Goal: Find specific page/section: Find specific page/section

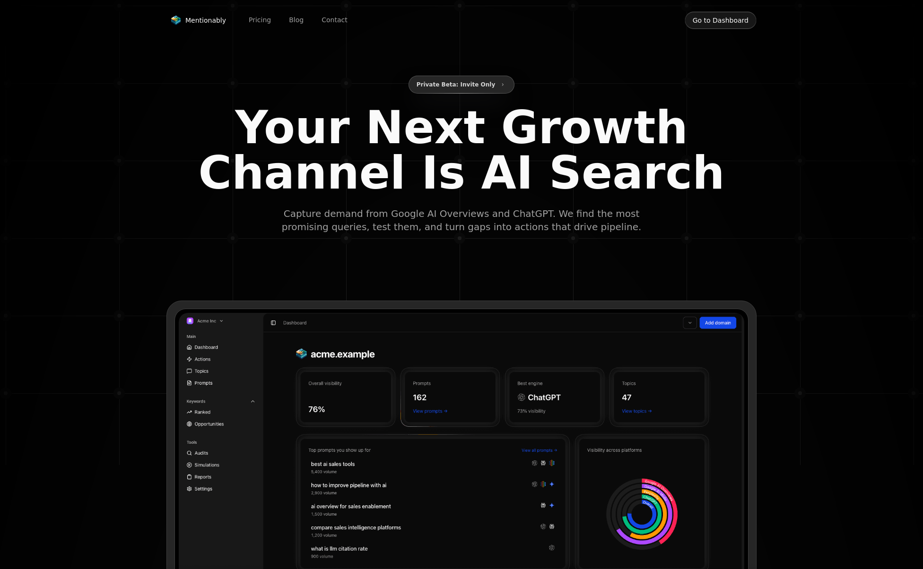
type input "**********"
drag, startPoint x: 736, startPoint y: 11, endPoint x: 735, endPoint y: 17, distance: 6.2
click at [735, 14] on button "Go to Dashboard" at bounding box center [721, 20] width 72 height 18
click at [733, 19] on button "Go to Dashboard" at bounding box center [721, 20] width 72 height 18
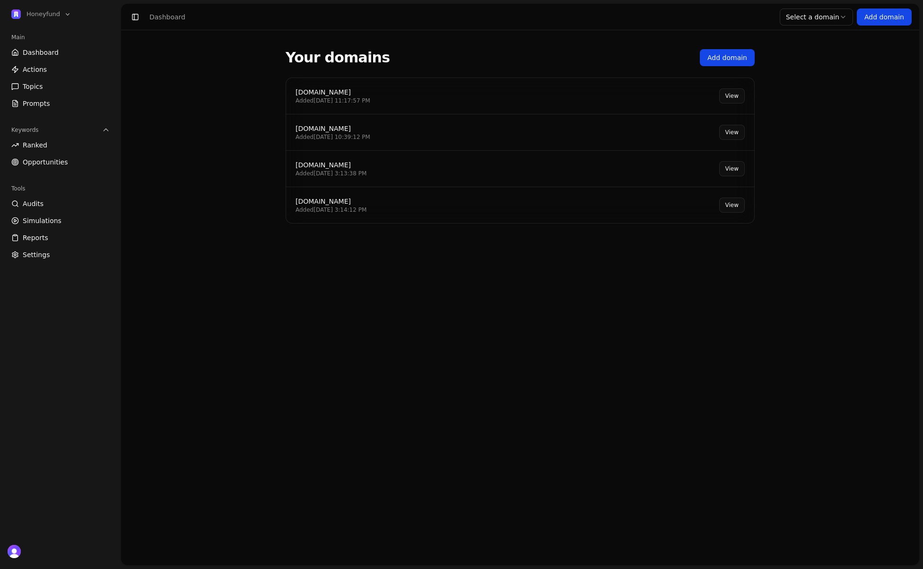
click at [333, 101] on div "Added [DATE] 11:17:57 PM" at bounding box center [333, 101] width 75 height 8
click at [313, 131] on div "[DOMAIN_NAME]" at bounding box center [333, 128] width 75 height 9
click at [735, 166] on link "View" at bounding box center [732, 168] width 26 height 15
